Goal: Book appointment/travel/reservation

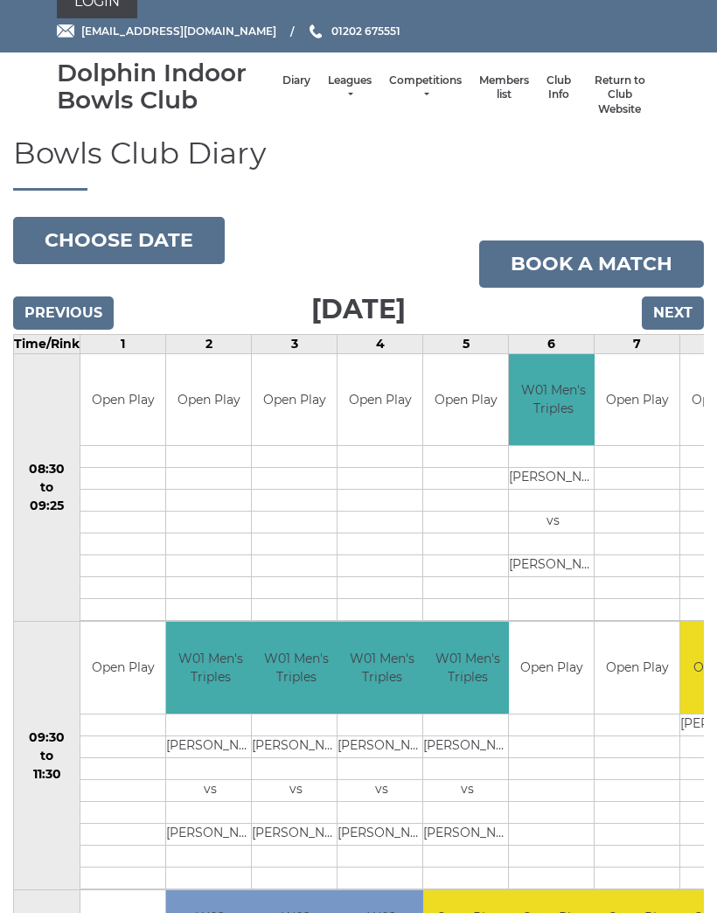
scroll to position [25, 0]
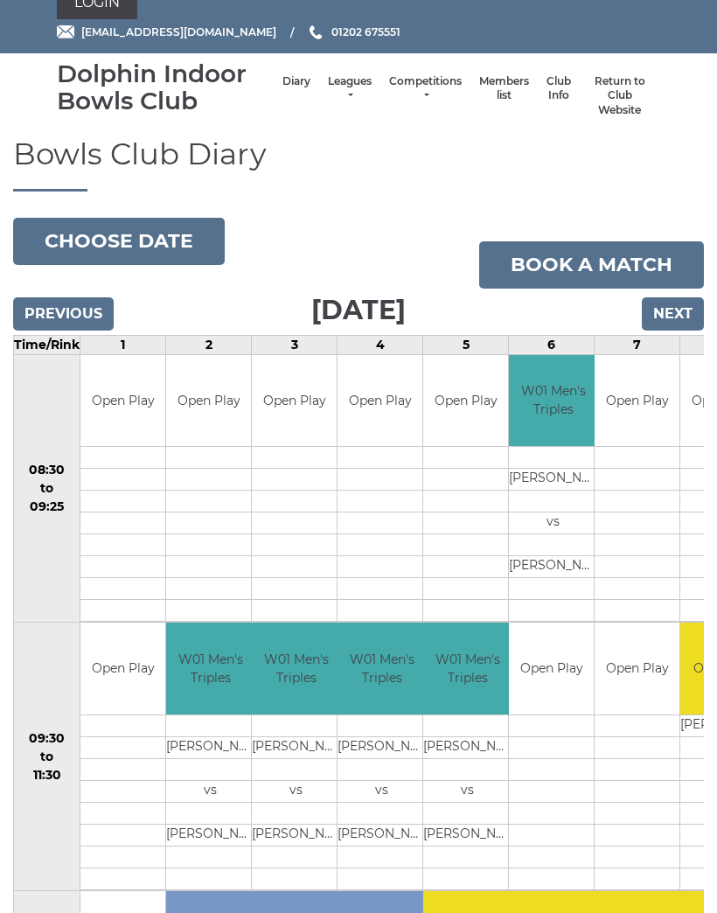
click at [78, 245] on button "Choose date" at bounding box center [119, 241] width 212 height 47
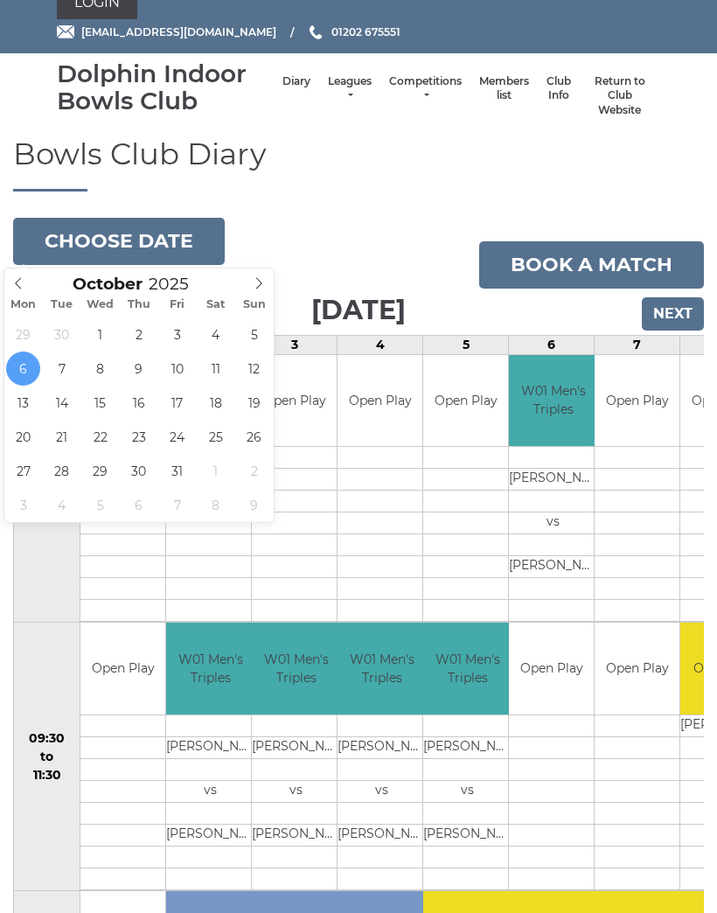
click at [24, 281] on icon at bounding box center [18, 283] width 12 height 12
type input "[DATE]"
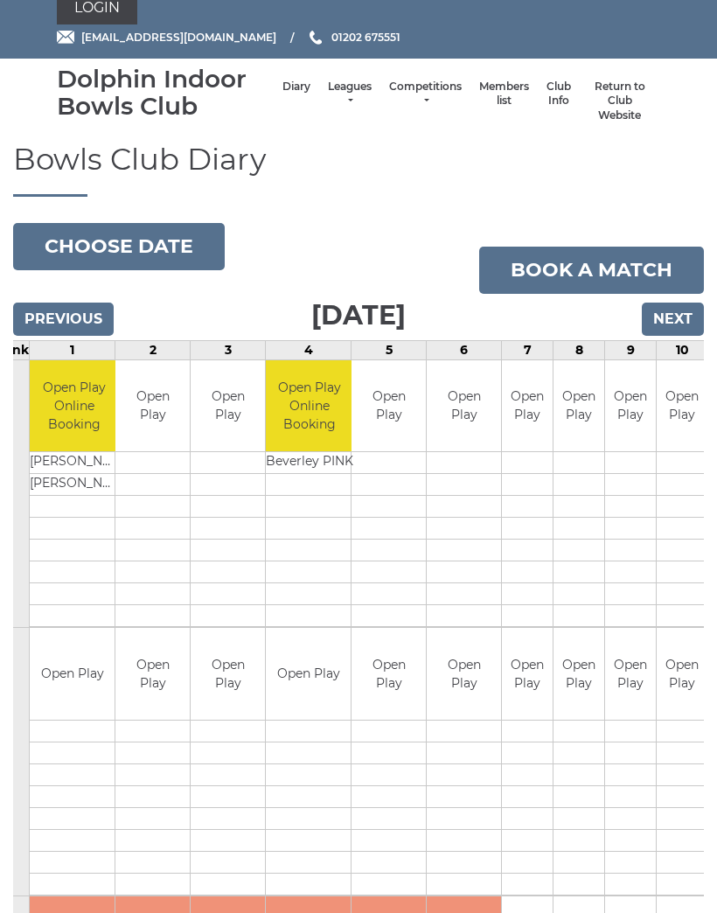
scroll to position [26, 0]
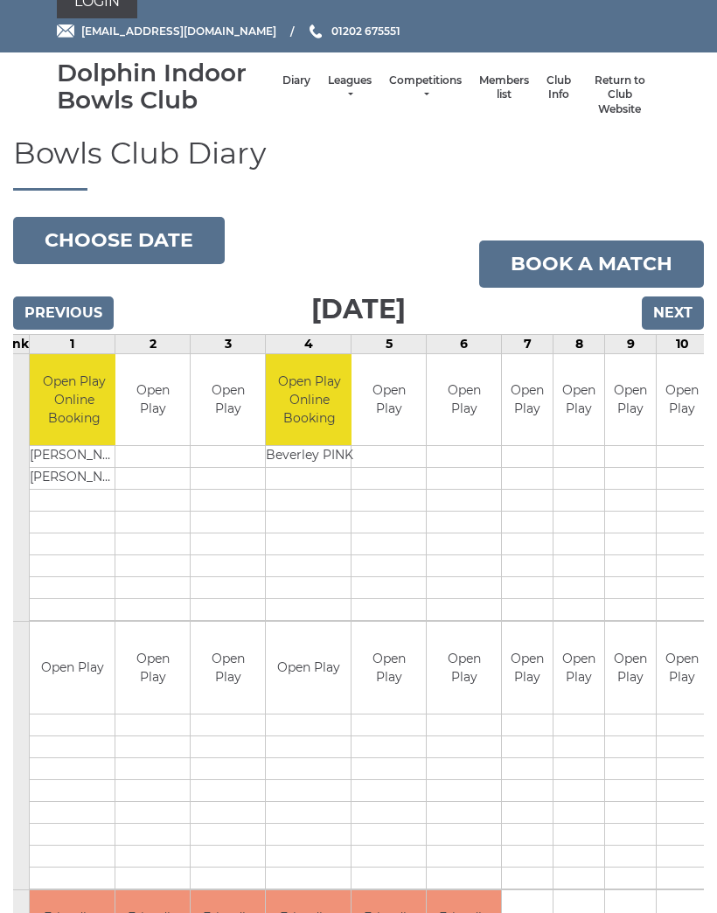
click at [99, 234] on button "Choose date" at bounding box center [119, 240] width 212 height 47
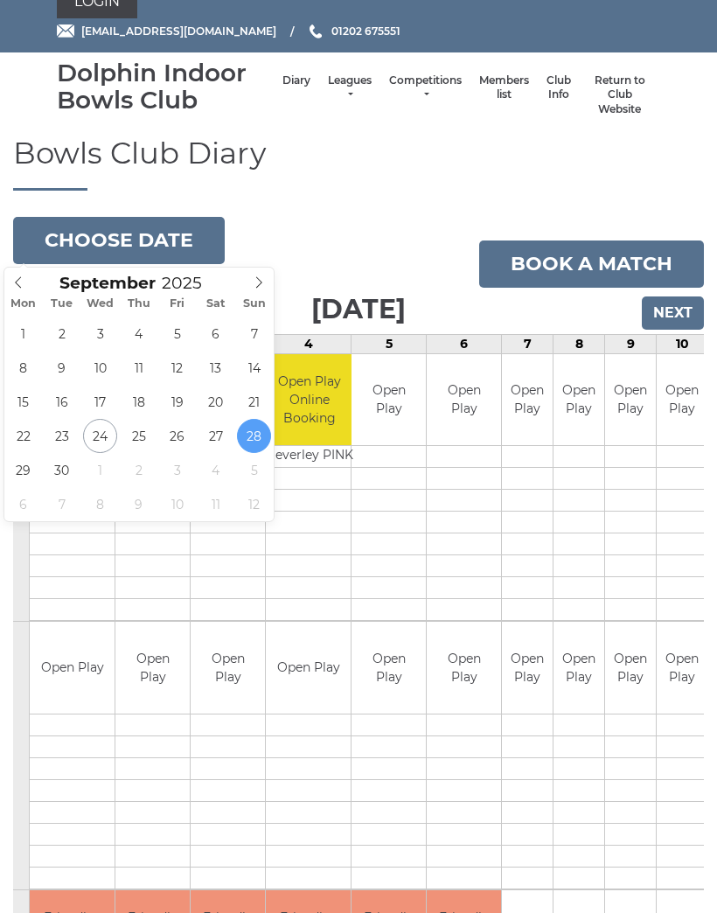
type input "2025-09-24"
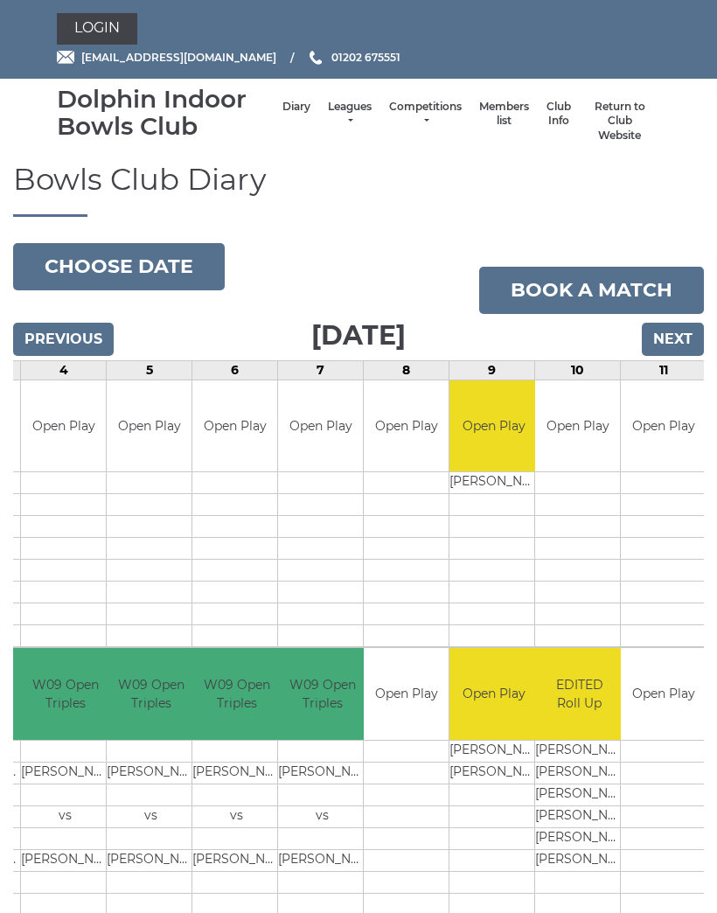
click at [48, 336] on input "Previous" at bounding box center [63, 339] width 101 height 33
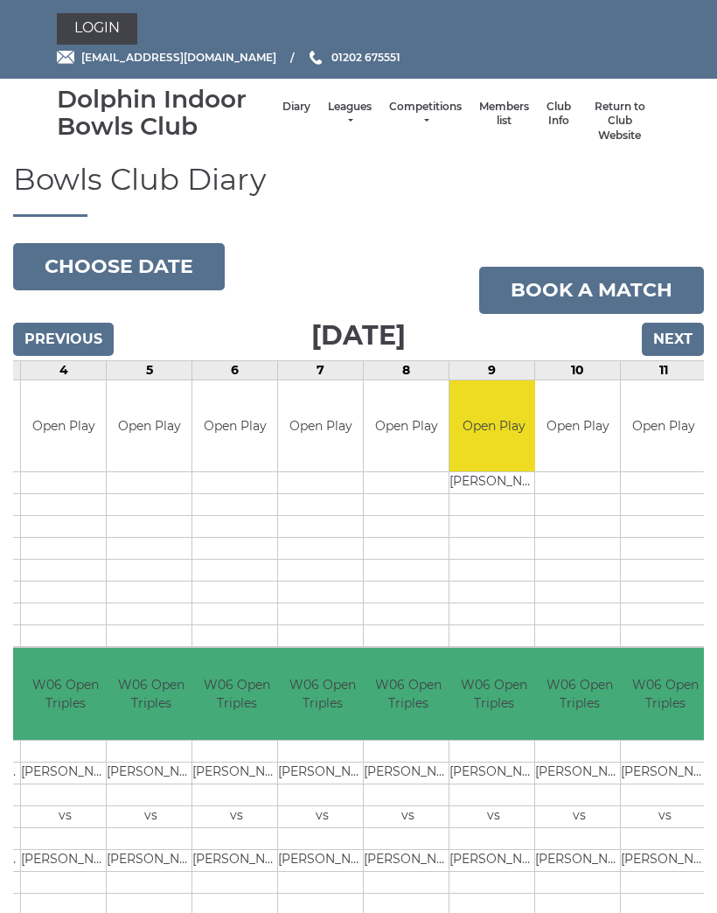
click at [73, 249] on button "Choose date" at bounding box center [119, 266] width 212 height 47
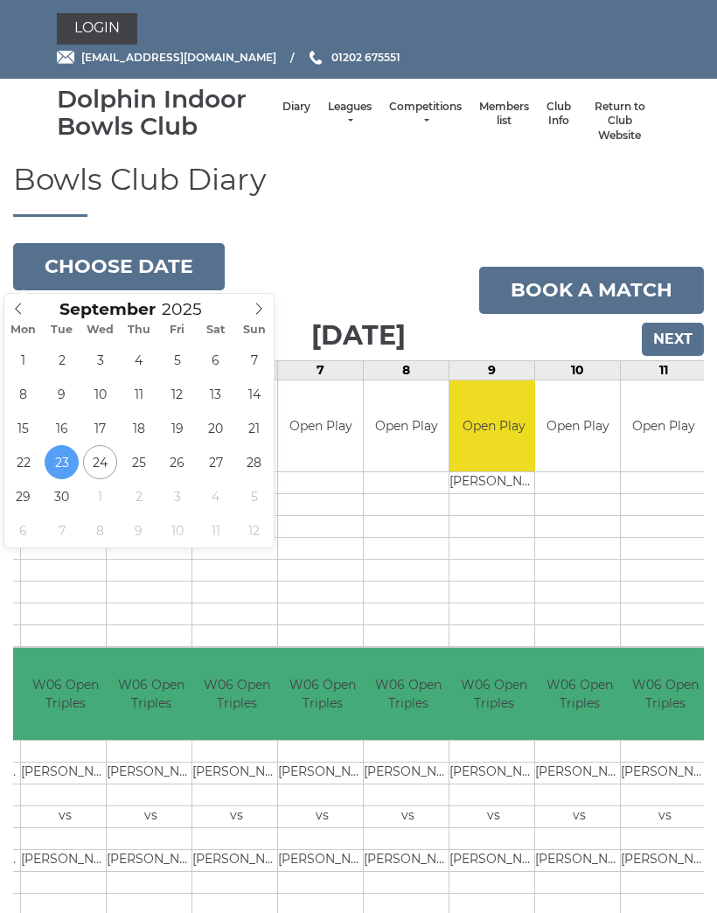
type input "[DATE]"
